Goal: Task Accomplishment & Management: Manage account settings

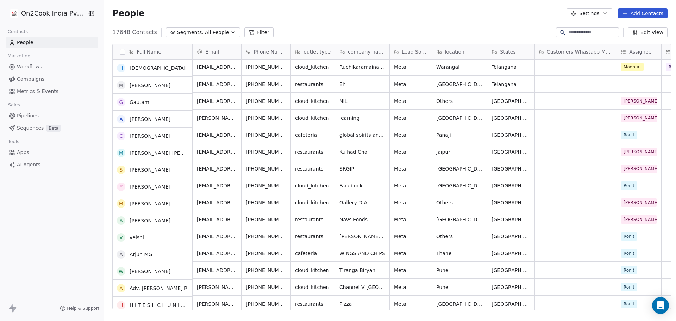
scroll to position [1, 0]
click at [610, 14] on button "Settings" at bounding box center [588, 13] width 45 height 10
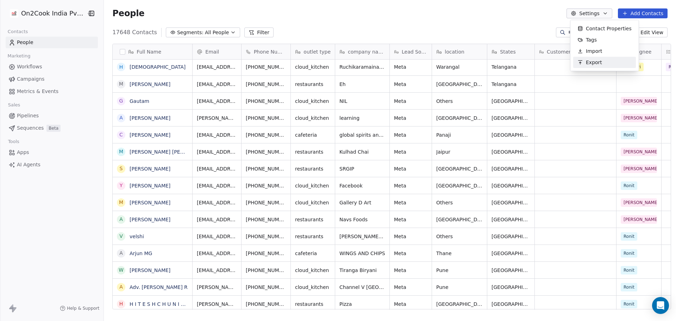
click at [596, 63] on span "Export" at bounding box center [594, 62] width 16 height 7
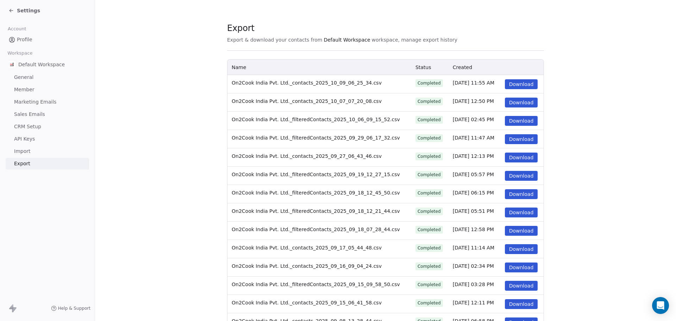
click at [516, 84] on button "Download" at bounding box center [521, 84] width 33 height 10
click at [14, 10] on icon at bounding box center [11, 11] width 6 height 6
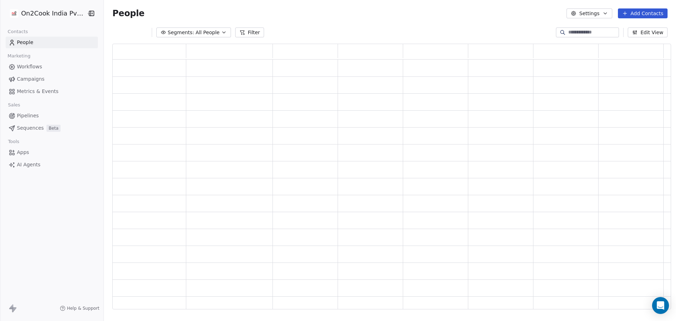
scroll to position [260, 553]
